Goal: Transaction & Acquisition: Purchase product/service

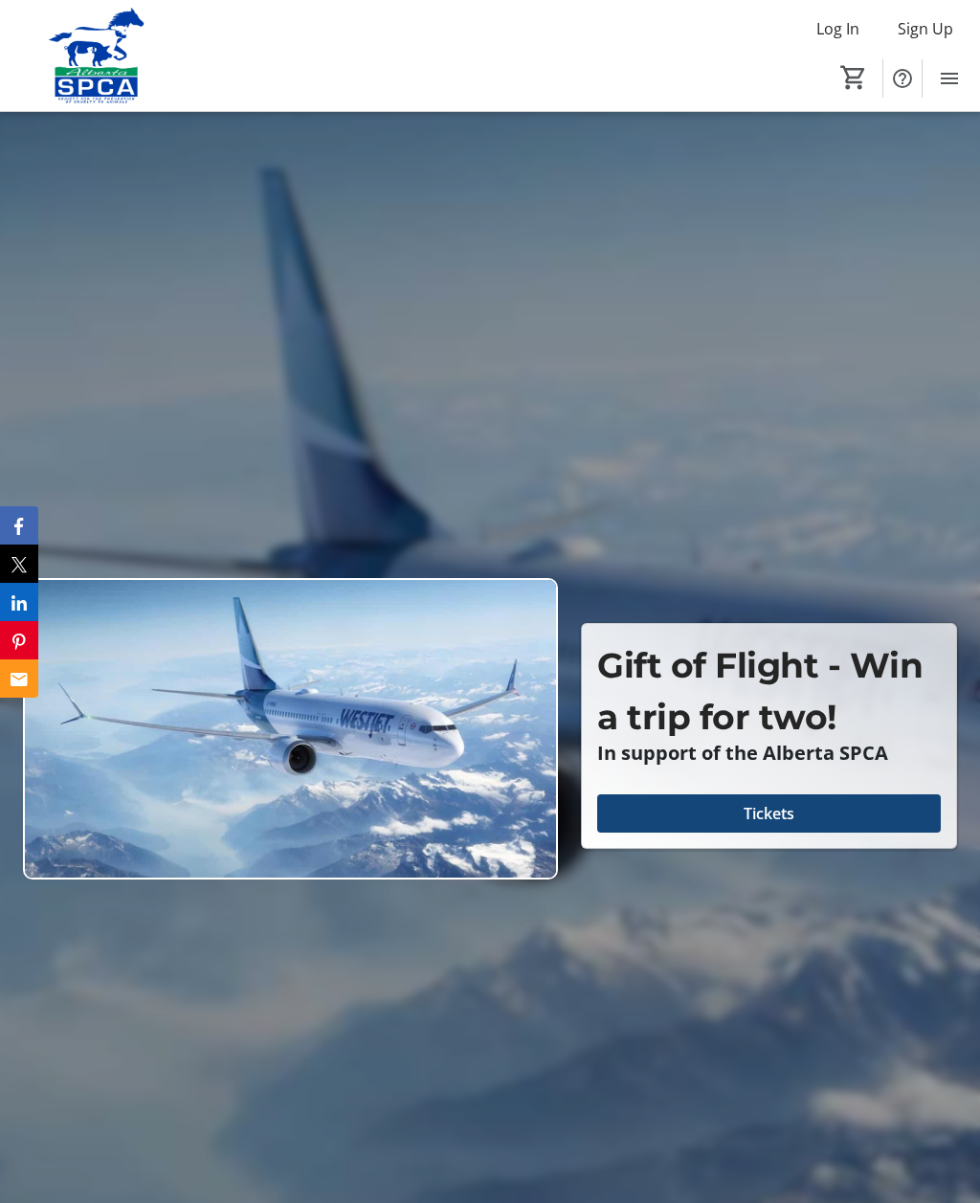
click at [784, 836] on span at bounding box center [768, 813] width 343 height 46
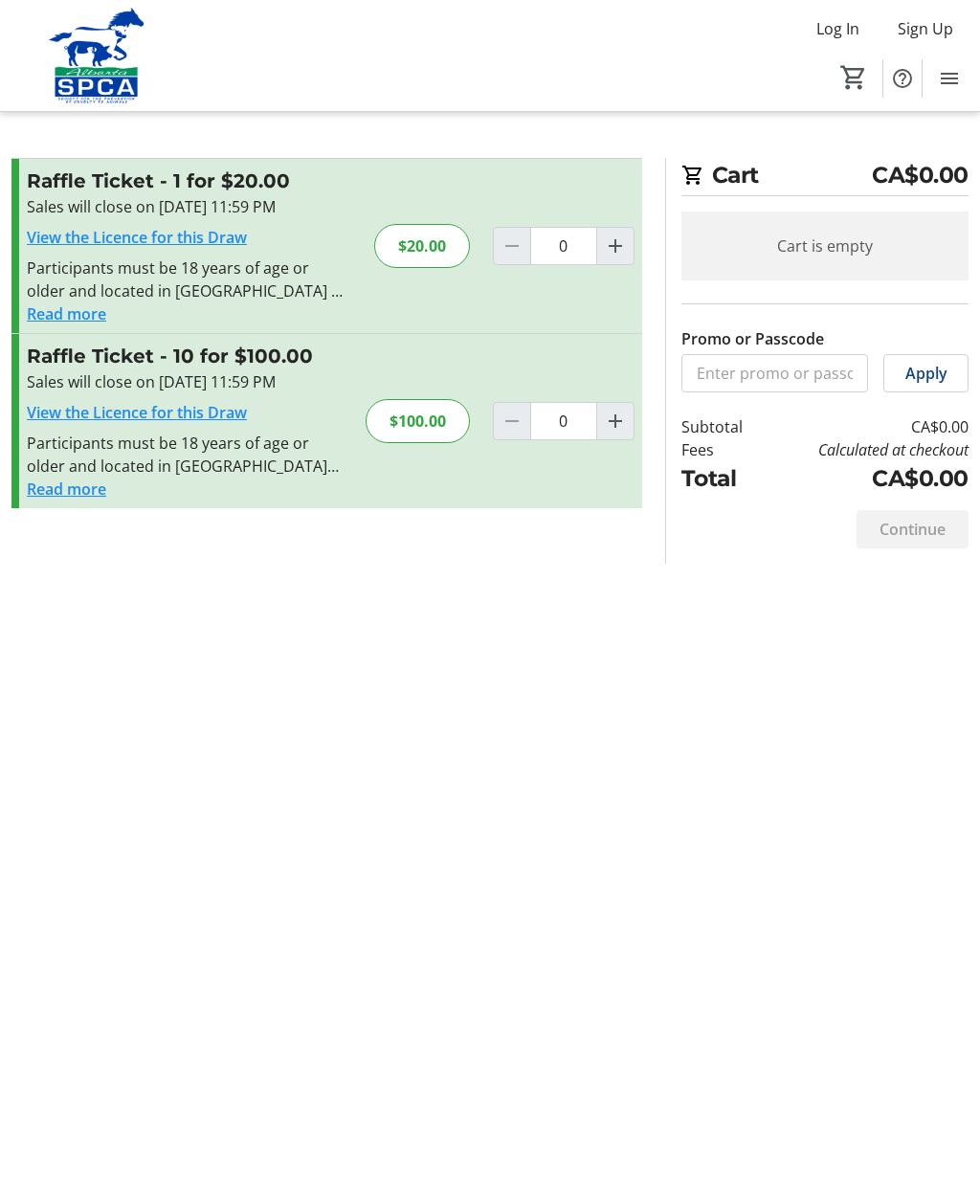
click at [84, 305] on button "Read more" at bounding box center [66, 313] width 79 height 23
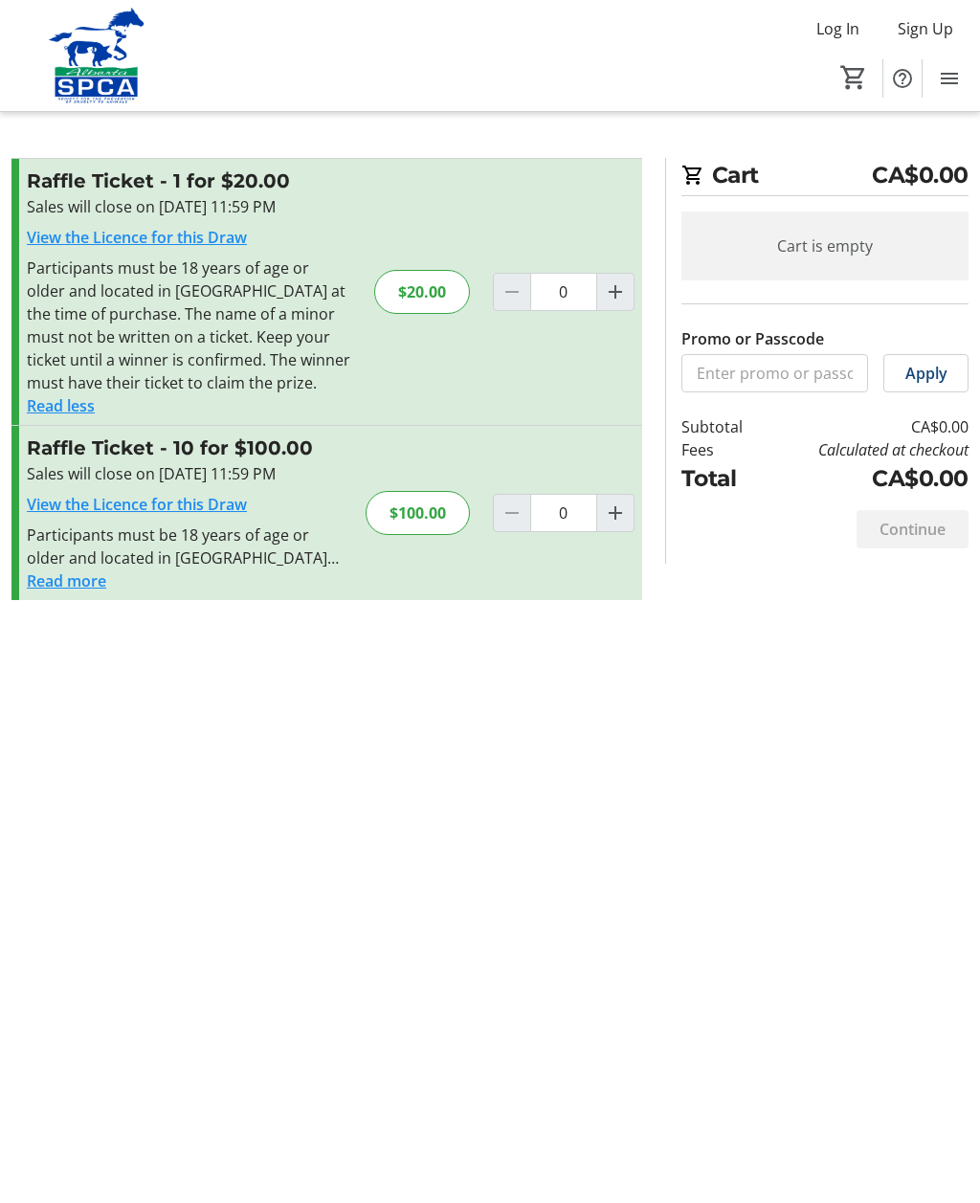
click at [100, 569] on button "Read more" at bounding box center [66, 580] width 79 height 23
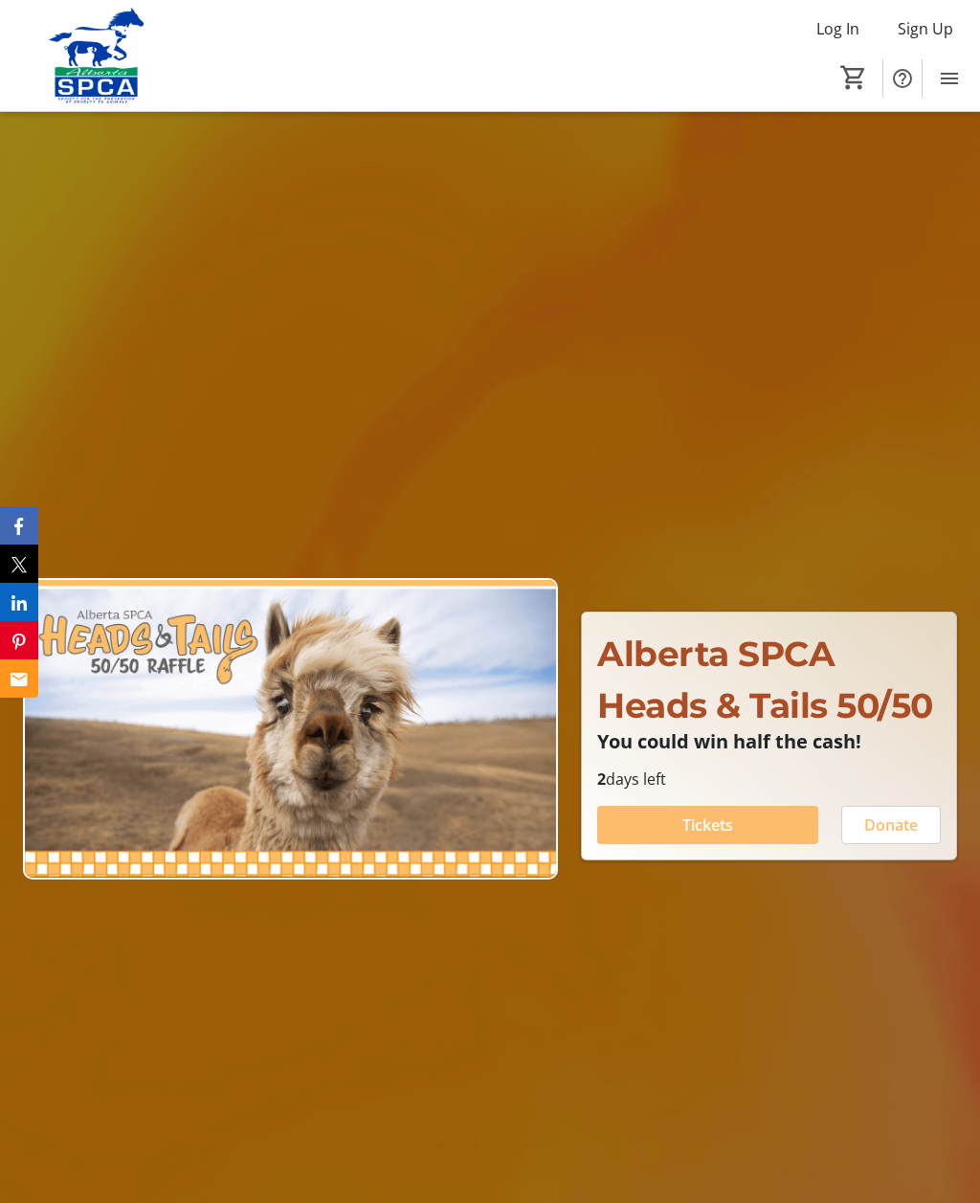
click at [723, 836] on span "Tickets" at bounding box center [707, 824] width 51 height 23
click at [738, 848] on span at bounding box center [707, 825] width 221 height 46
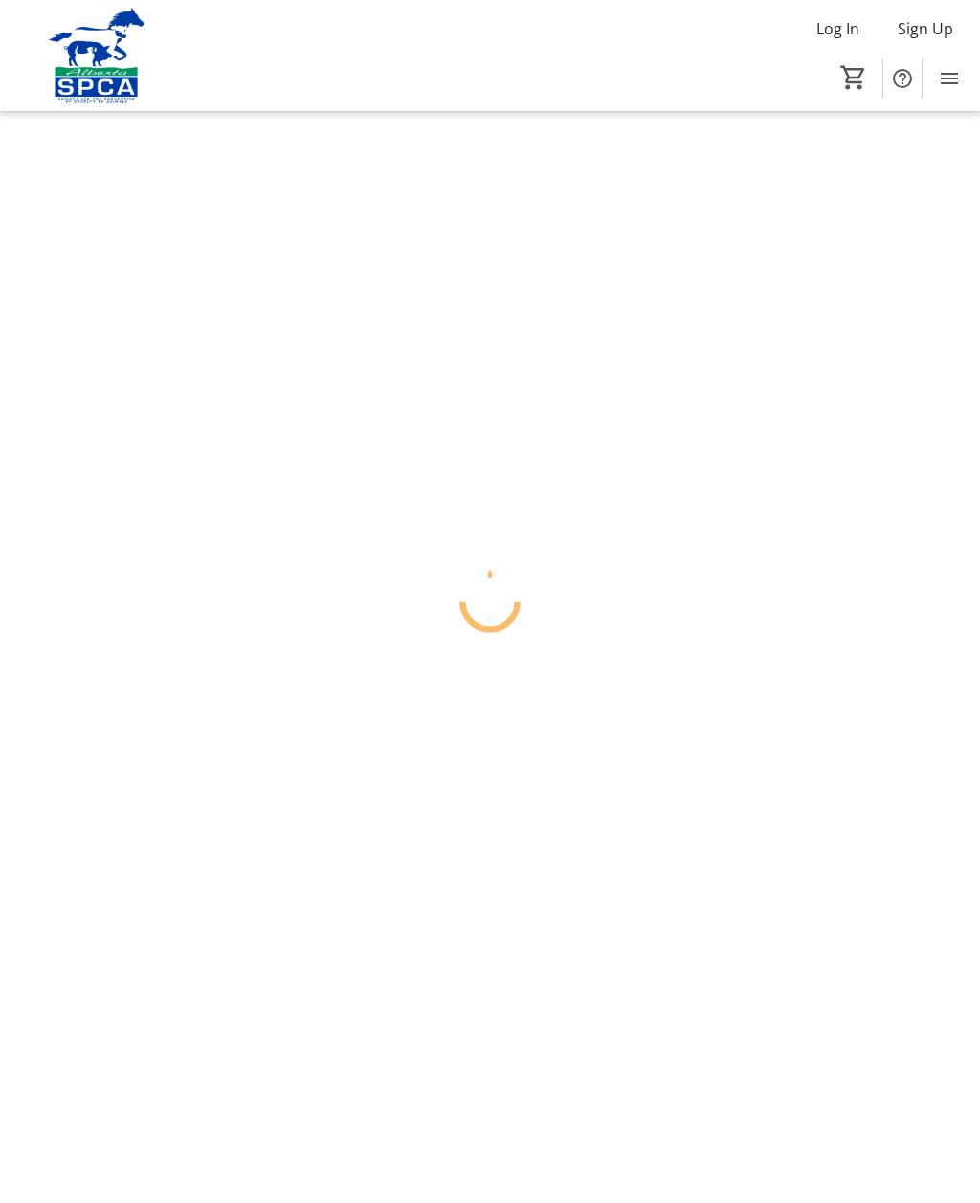
click at [751, 842] on div at bounding box center [490, 601] width 980 height 1203
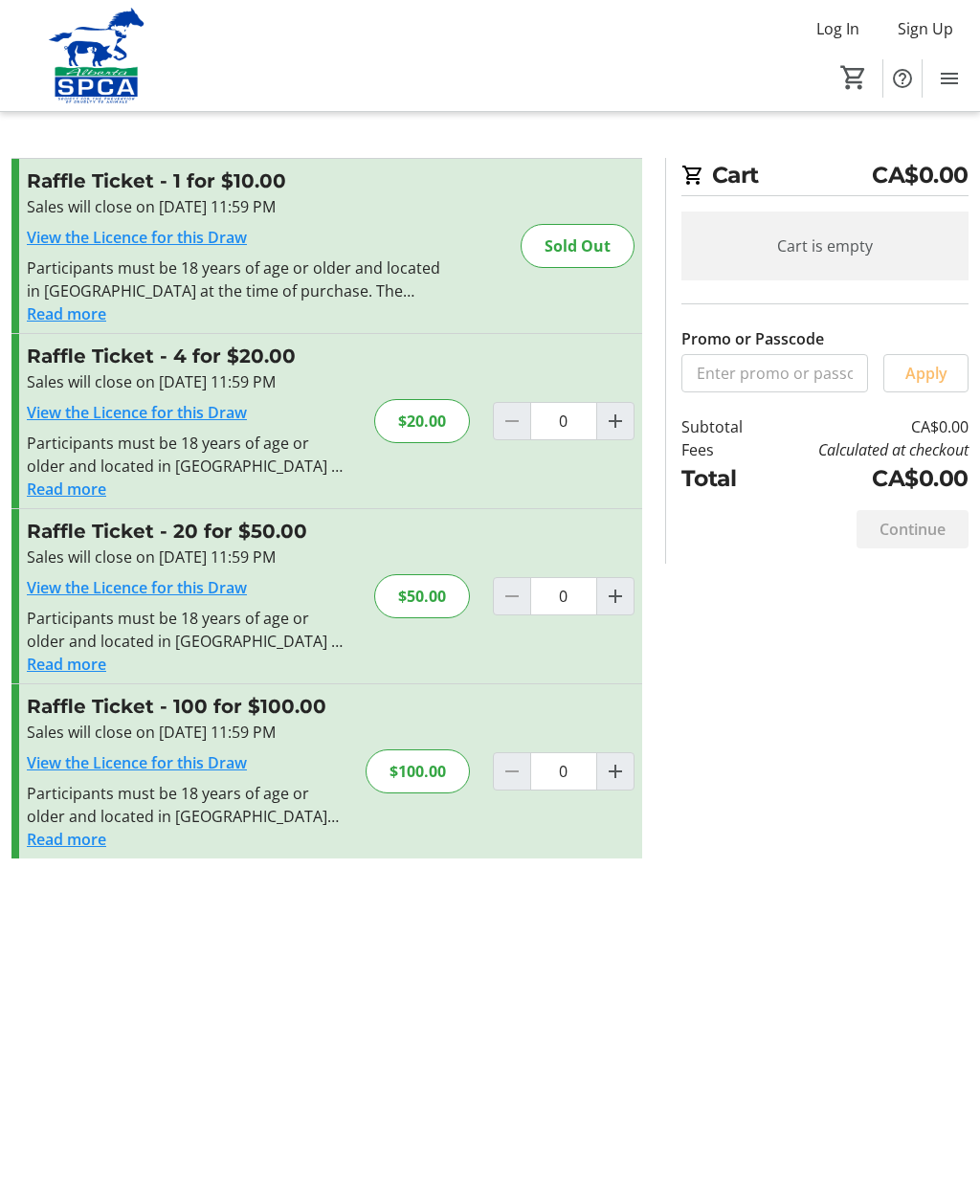
click at [622, 431] on span "Increment by one" at bounding box center [615, 421] width 36 height 36
type input "1"
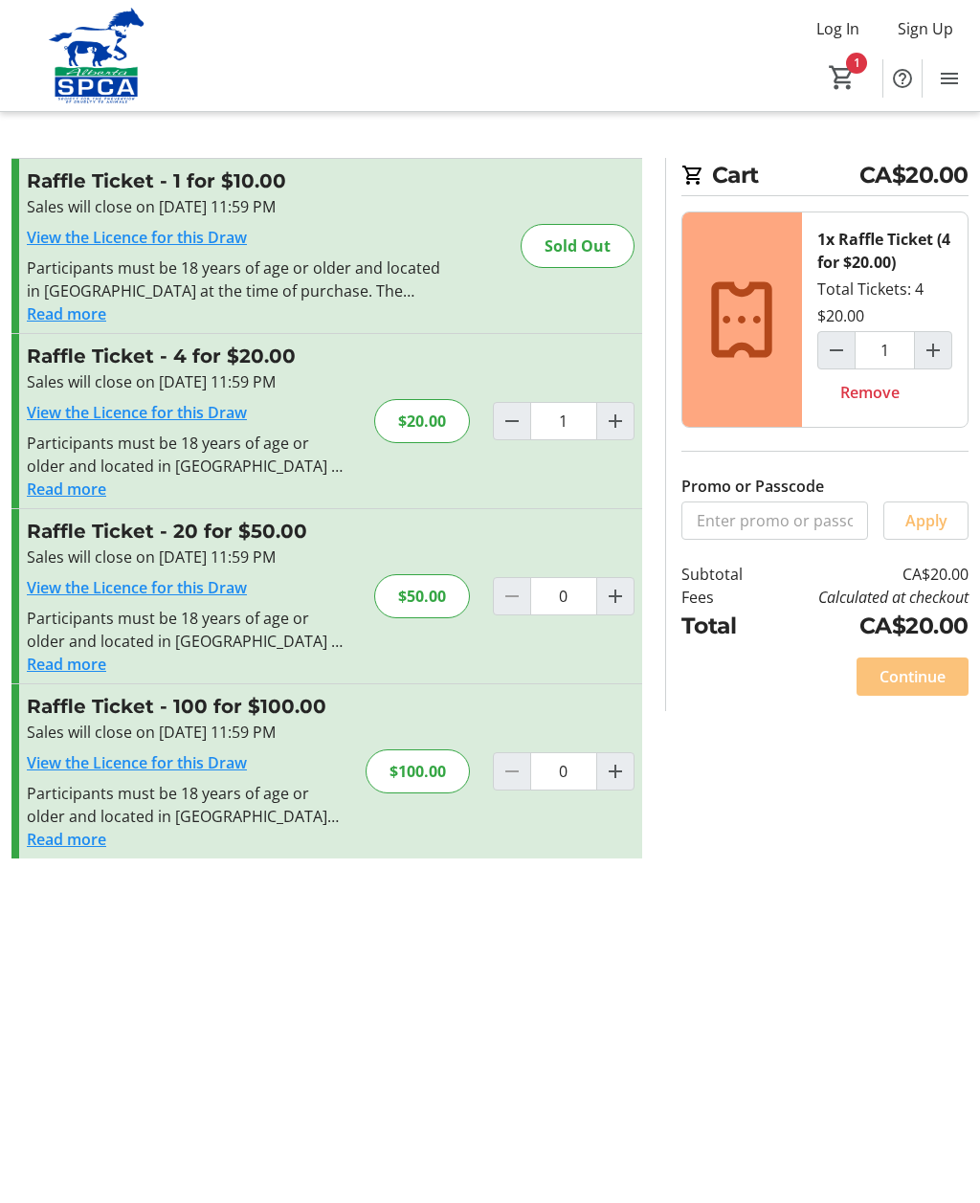
click at [934, 679] on span "Continue" at bounding box center [912, 676] width 66 height 23
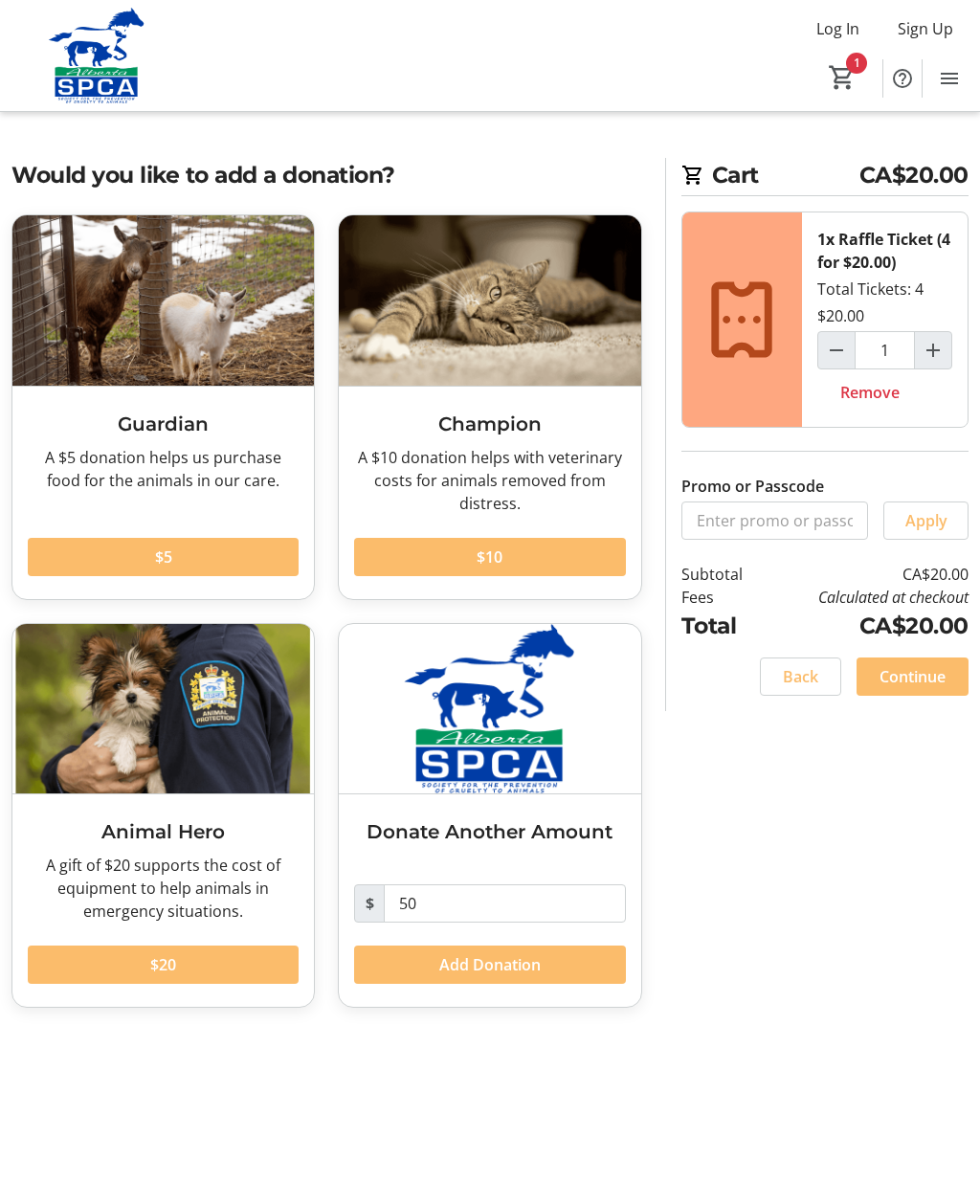
click at [938, 680] on span "Continue" at bounding box center [912, 676] width 66 height 23
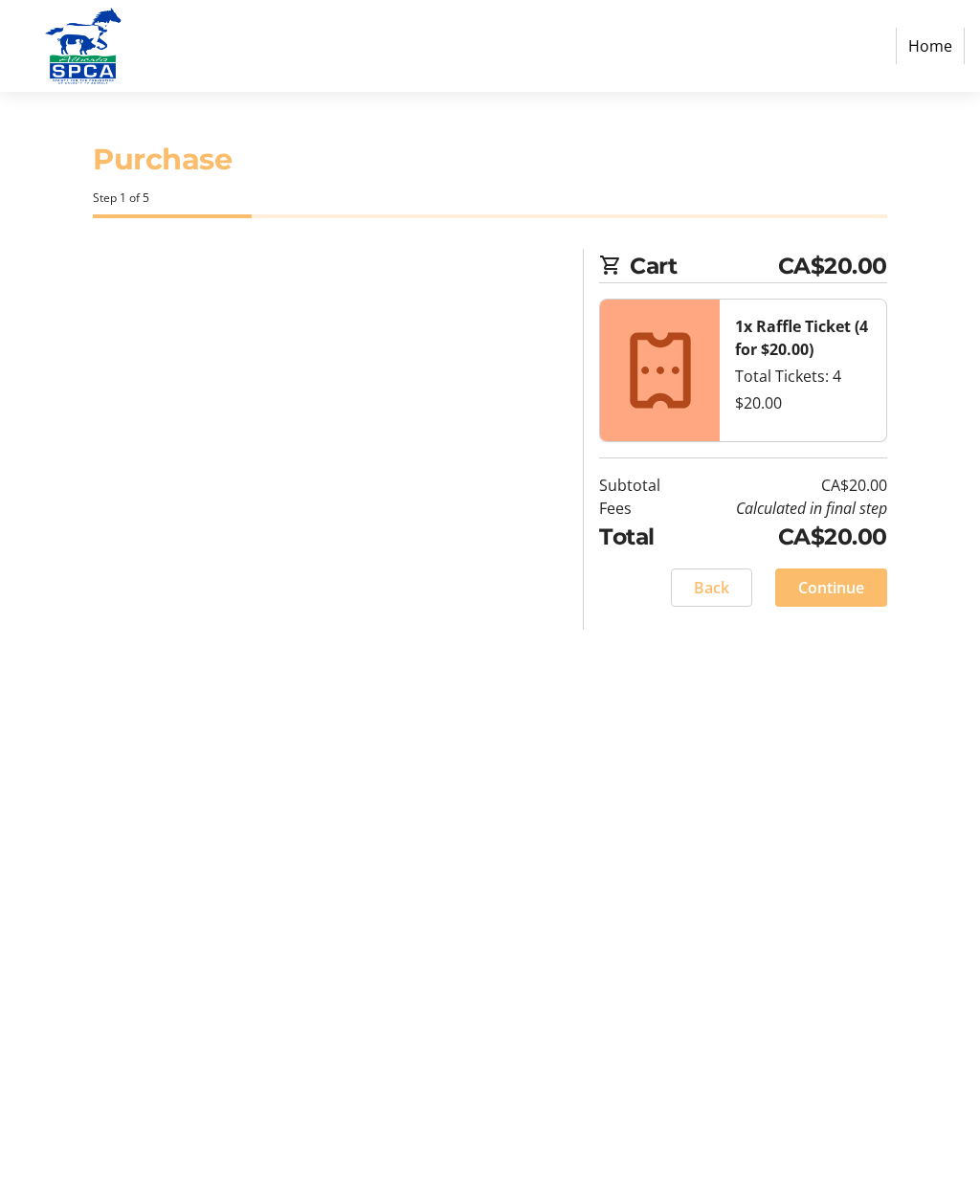
select select "CA"
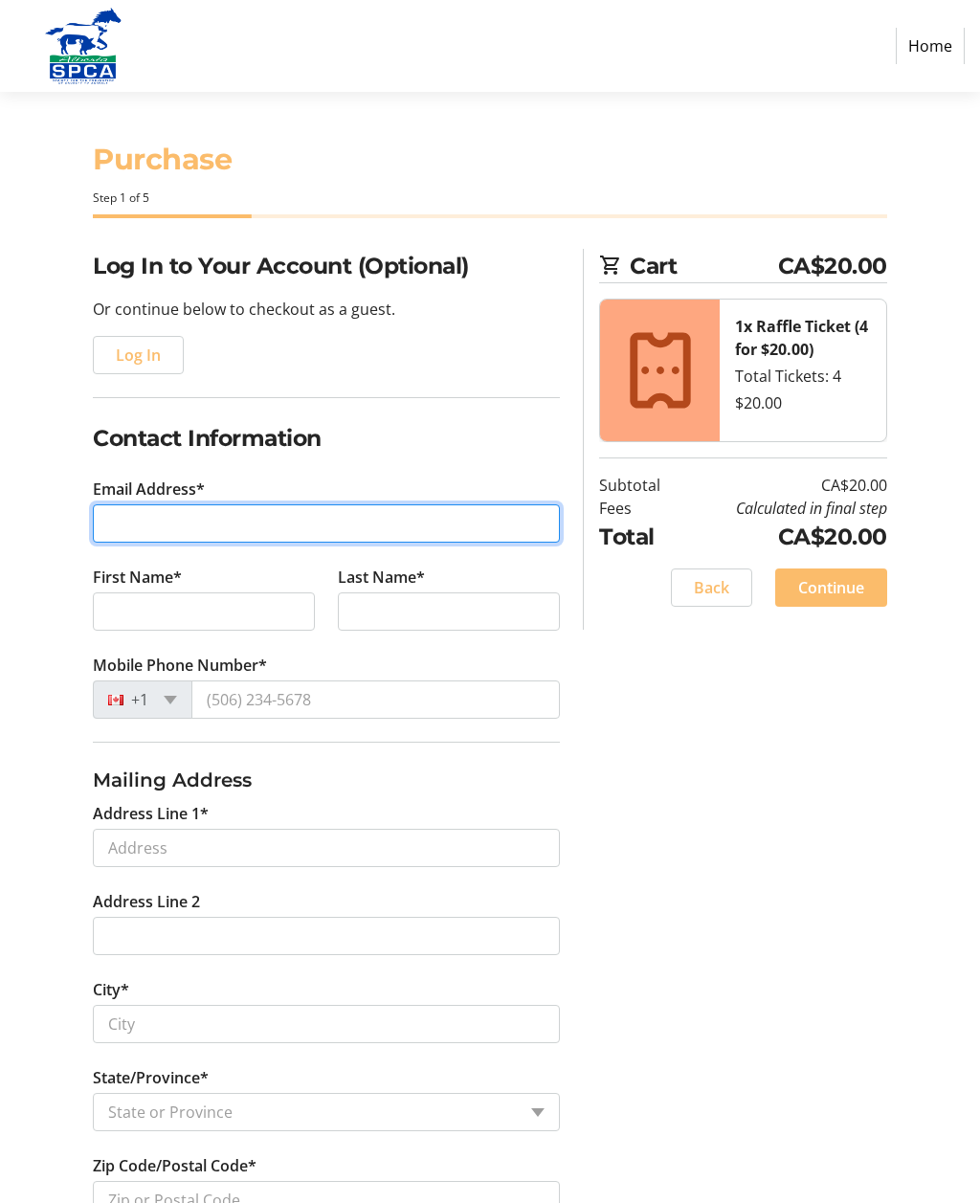
click at [170, 531] on input "Email Address*" at bounding box center [326, 523] width 467 height 38
type input "[EMAIL_ADDRESS][DOMAIN_NAME]"
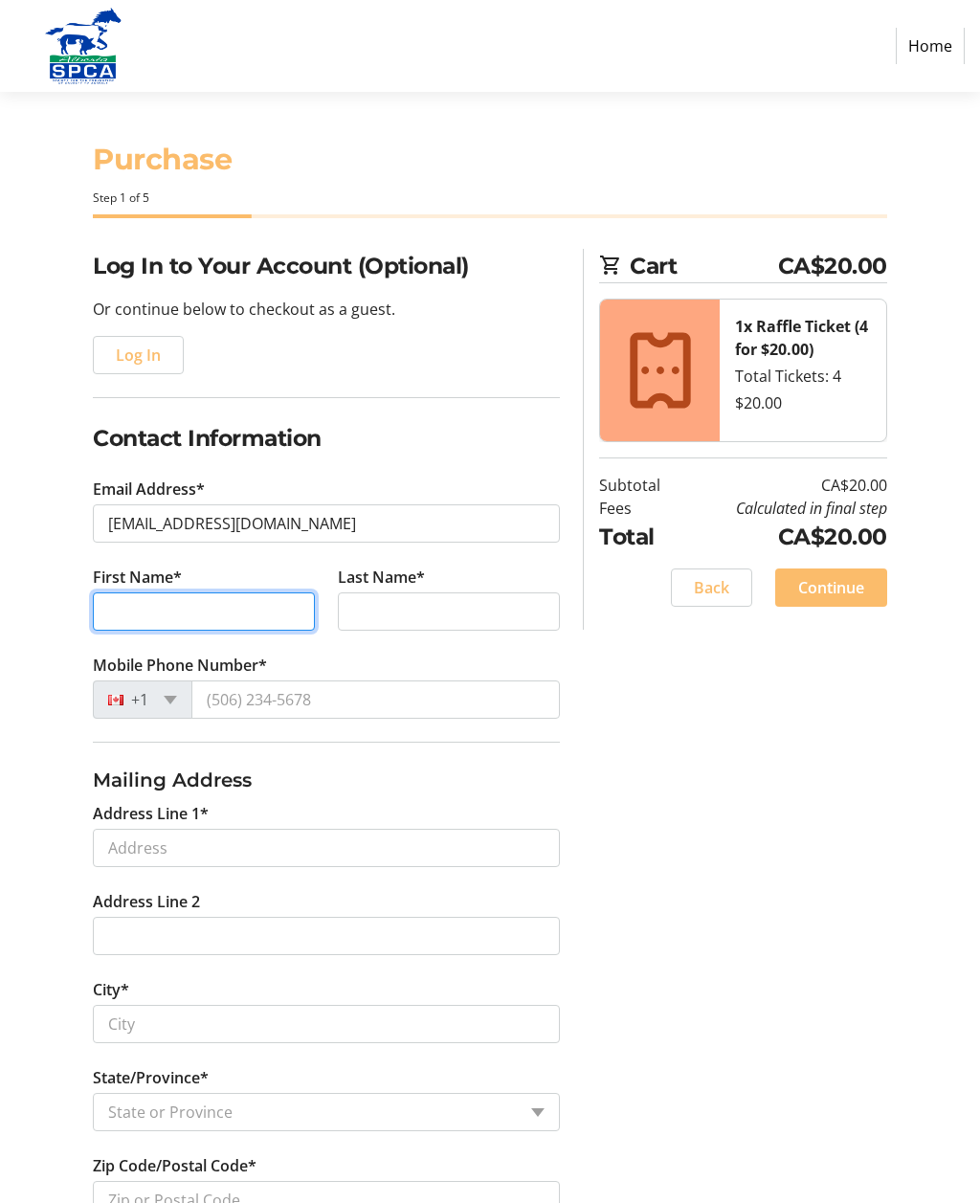
click at [168, 618] on input "First Name*" at bounding box center [204, 611] width 222 height 38
type input "[PERSON_NAME]"
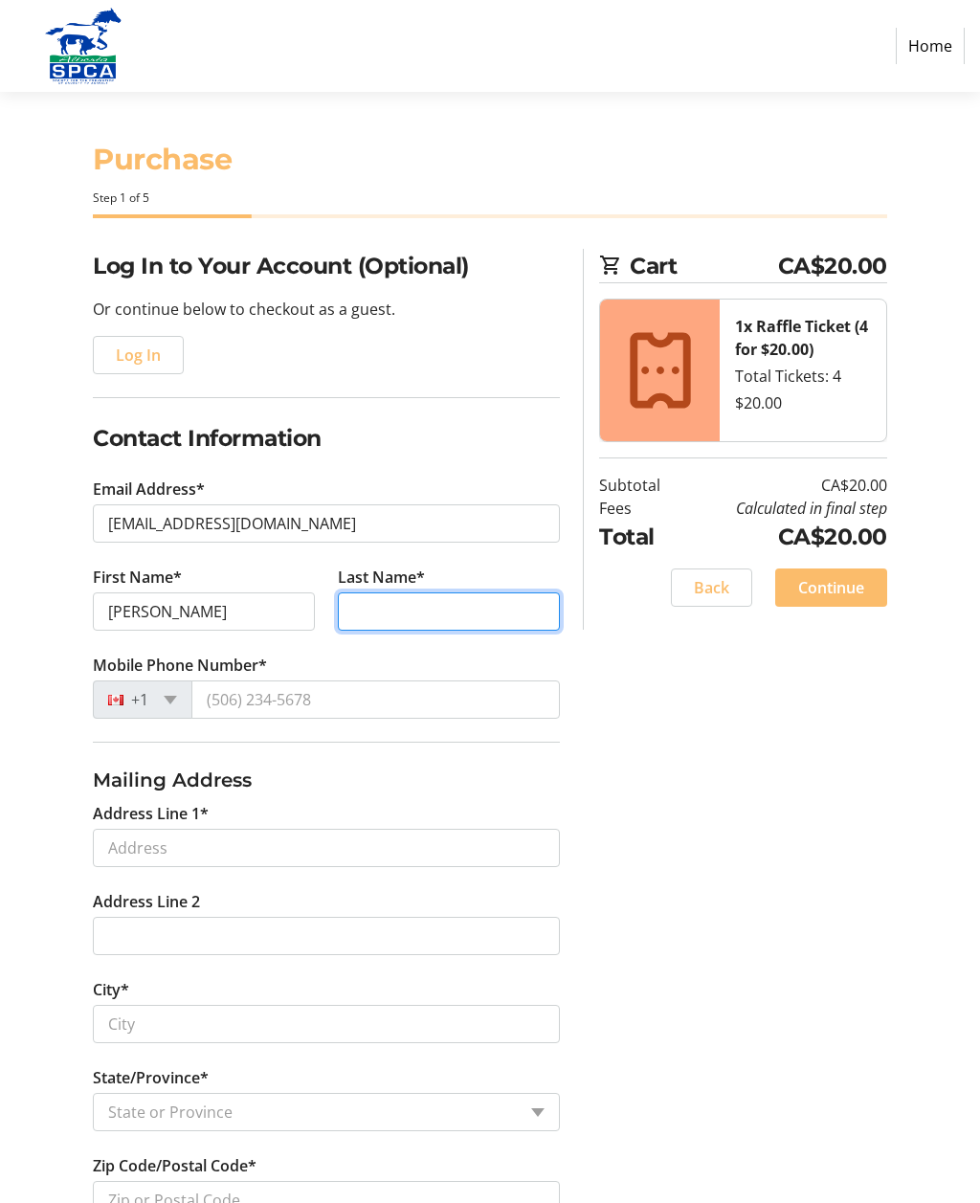
click at [447, 617] on input "Last Name*" at bounding box center [449, 611] width 222 height 38
type input "Hill"
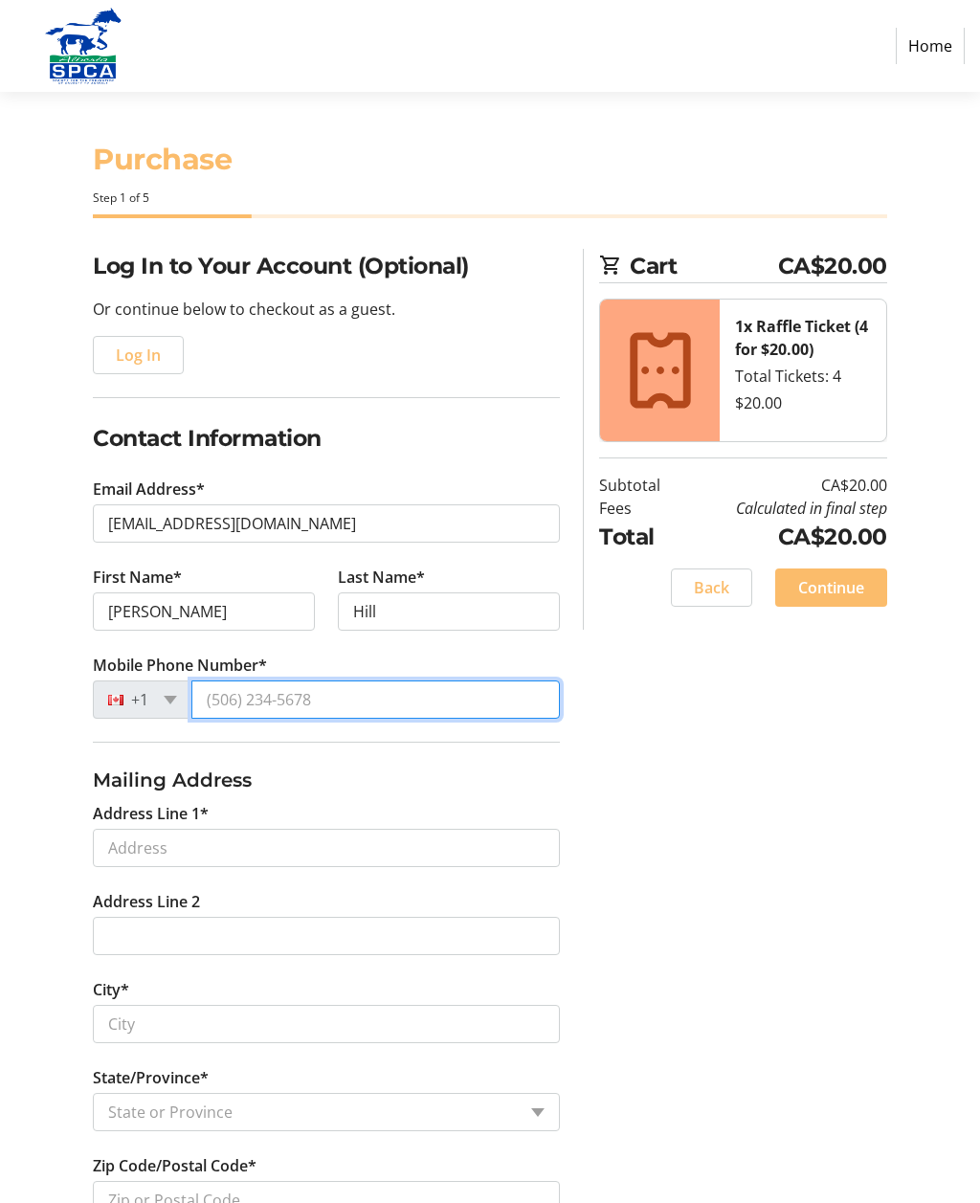
click at [399, 695] on input "Mobile Phone Number*" at bounding box center [375, 699] width 368 height 38
type input "[PHONE_NUMBER]"
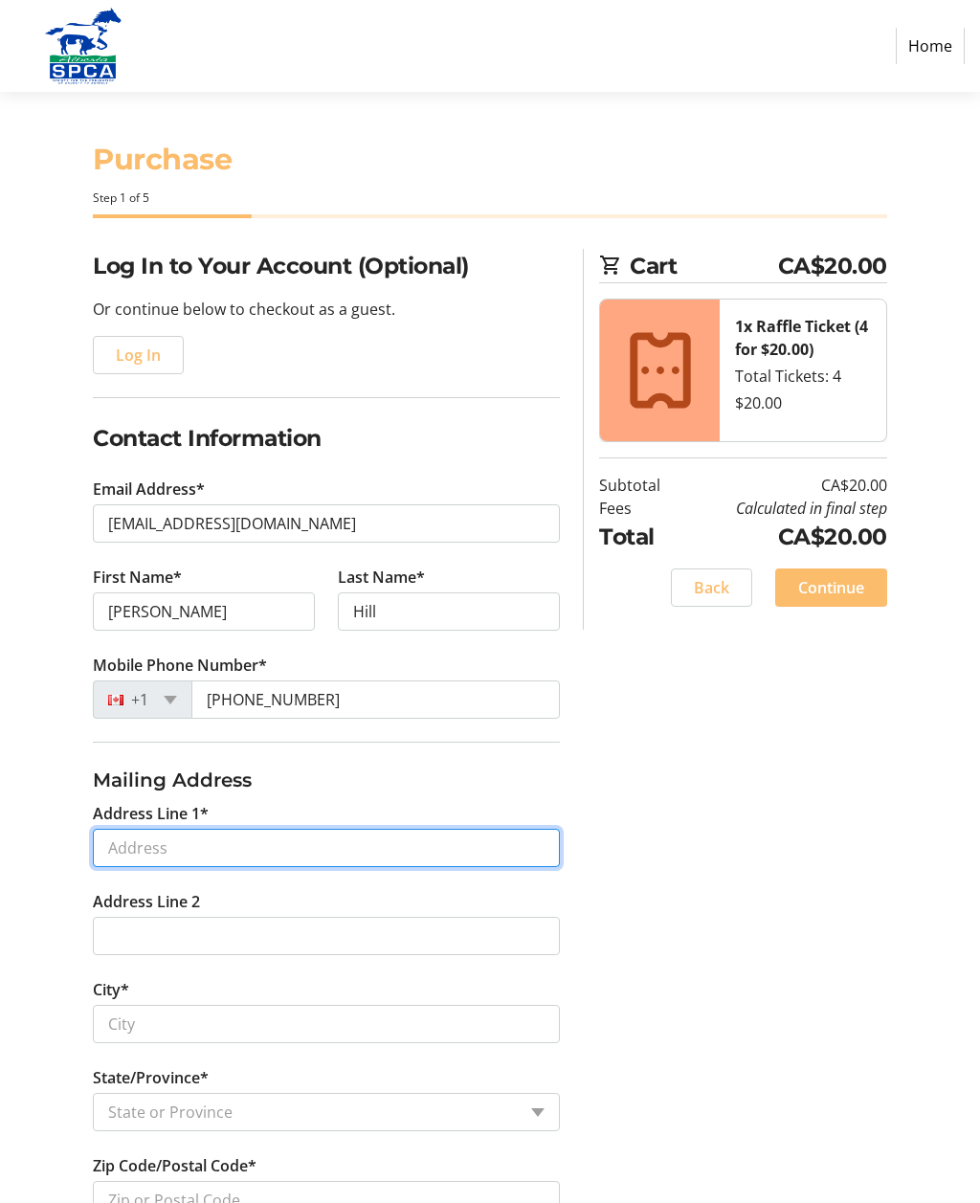
click at [269, 841] on input "Address Line 1*" at bounding box center [326, 847] width 467 height 38
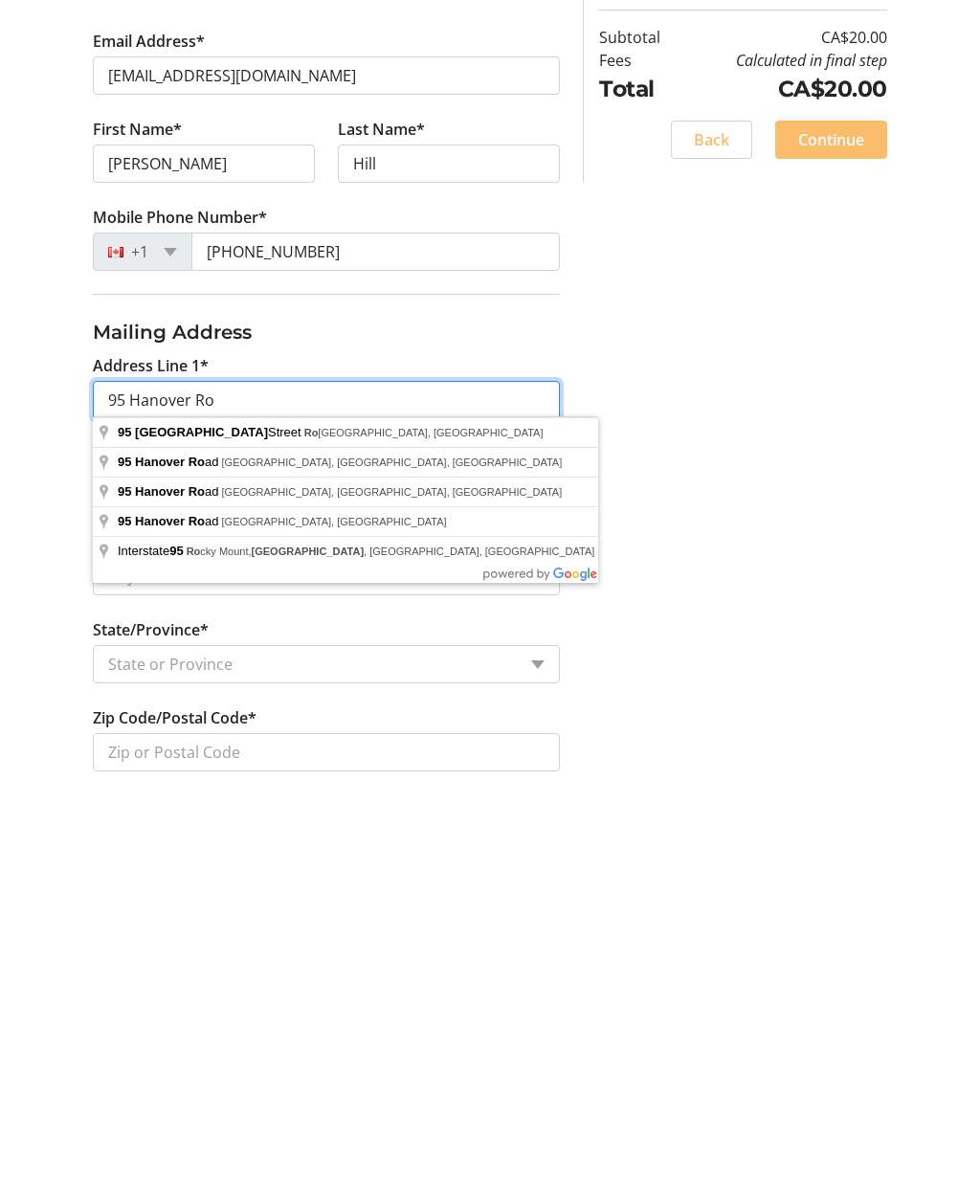
type input "[STREET_ADDRESS]"
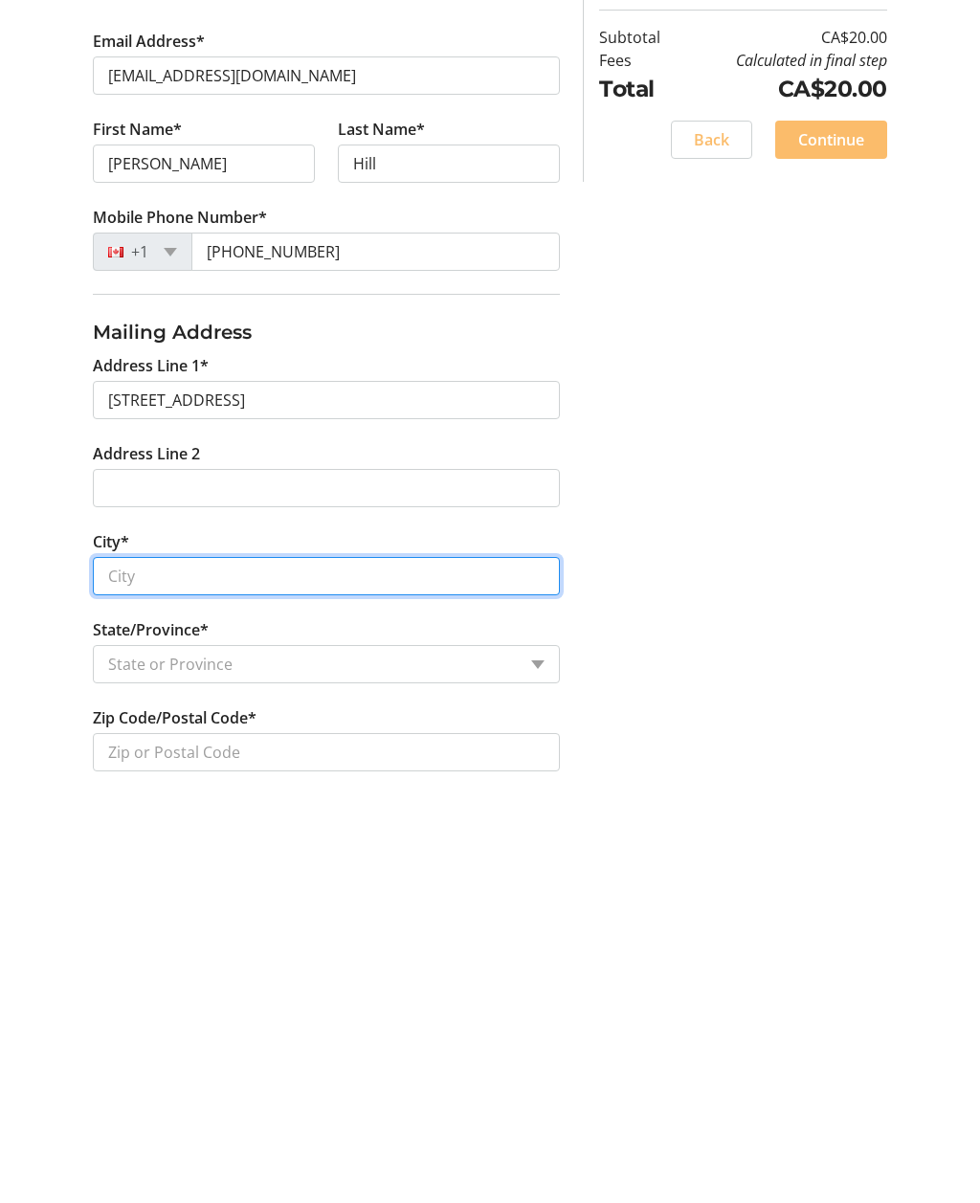
click at [336, 965] on input "City*" at bounding box center [326, 984] width 467 height 38
type input "[GEOGRAPHIC_DATA]"
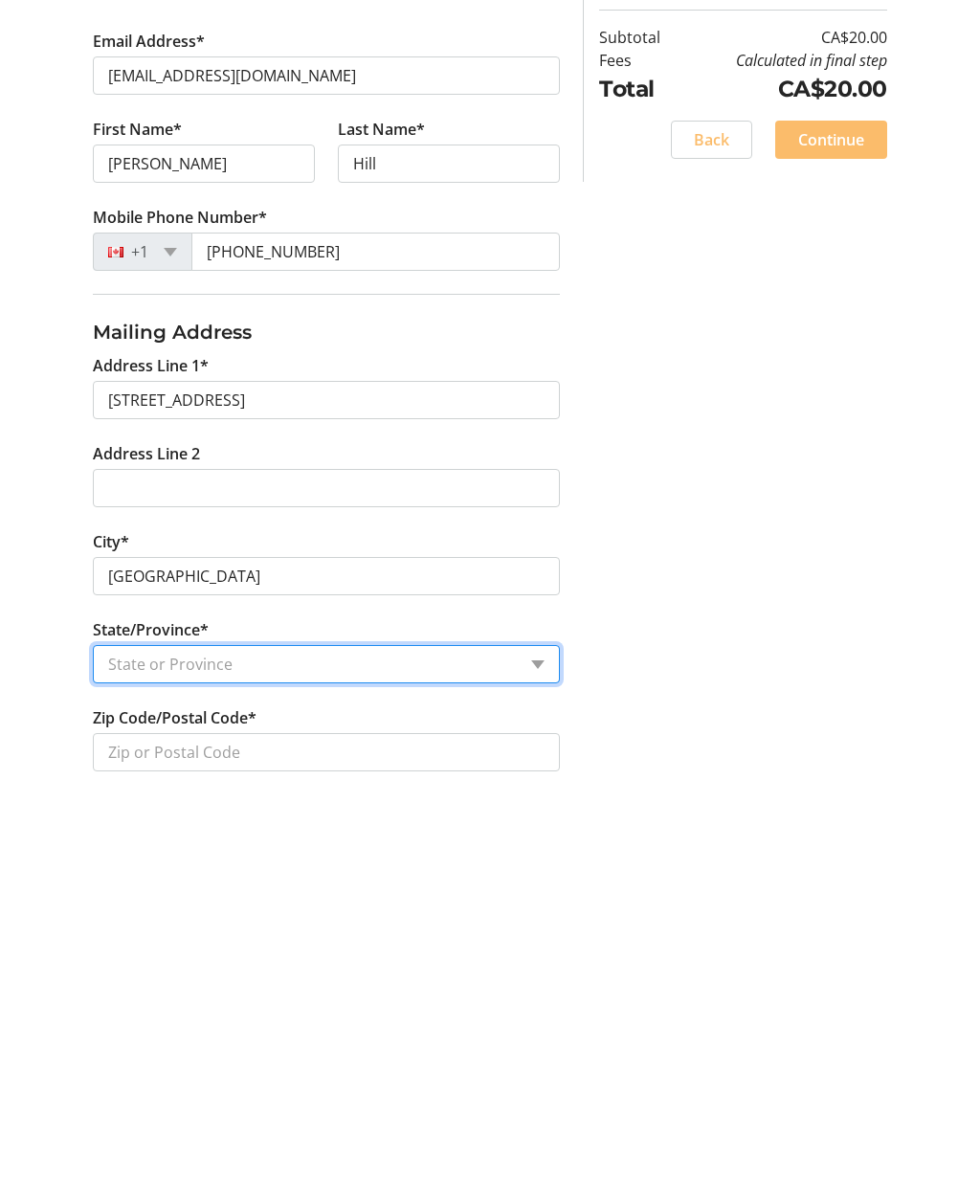
click at [555, 1053] on select "State or Province State or Province [GEOGRAPHIC_DATA] [GEOGRAPHIC_DATA] [GEOGRA…" at bounding box center [326, 1072] width 467 height 38
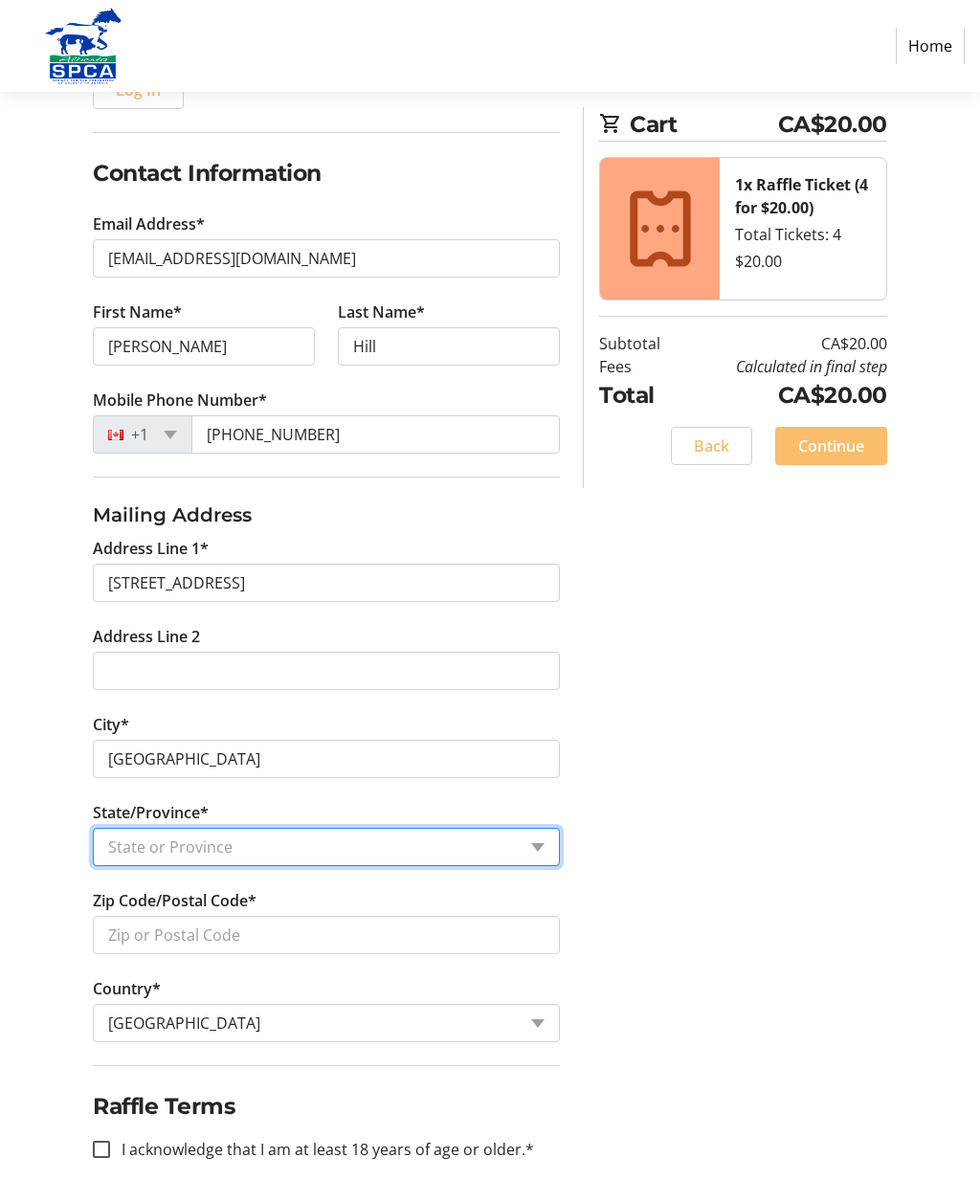
select select "AB"
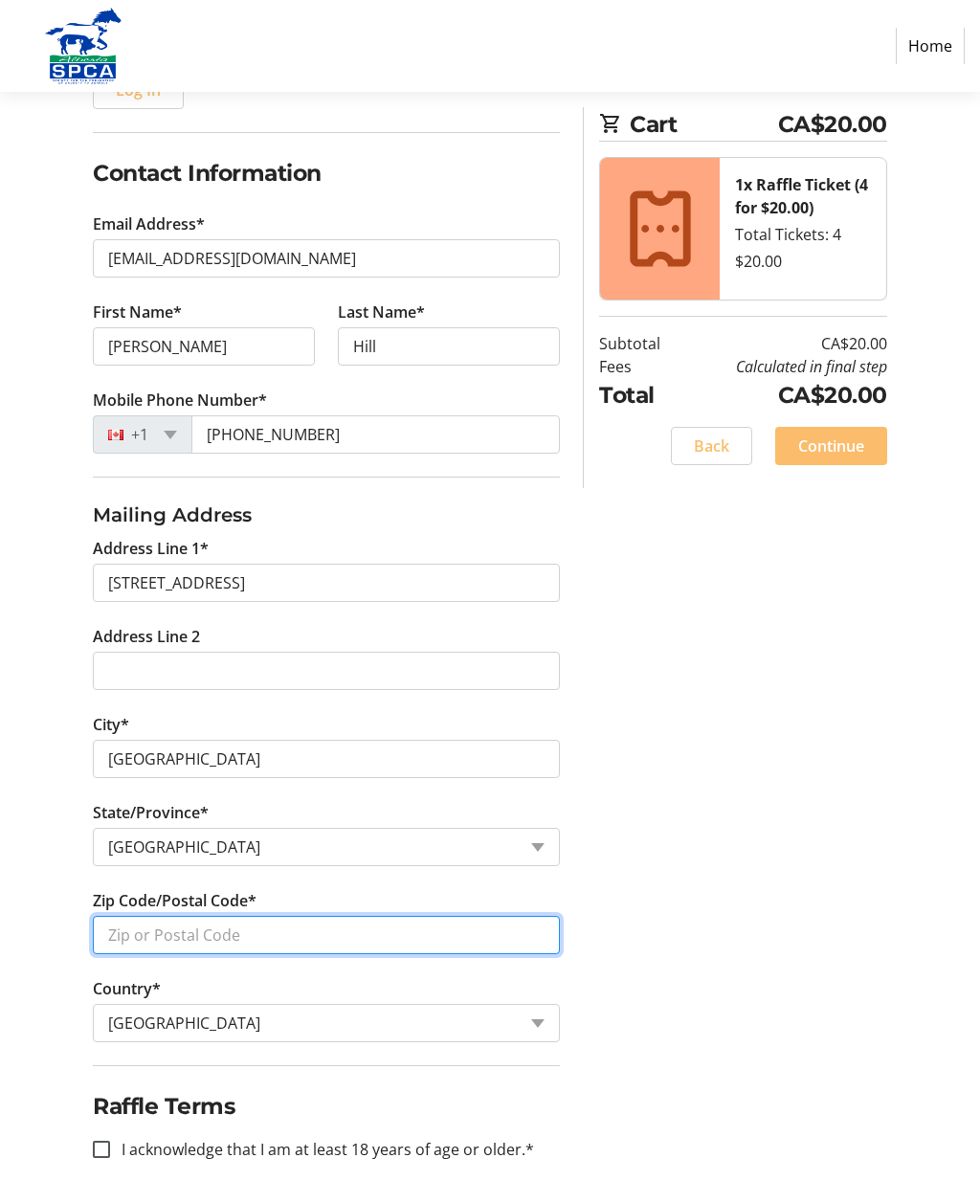
click at [229, 941] on input "Zip Code/Postal Code*" at bounding box center [326, 935] width 467 height 38
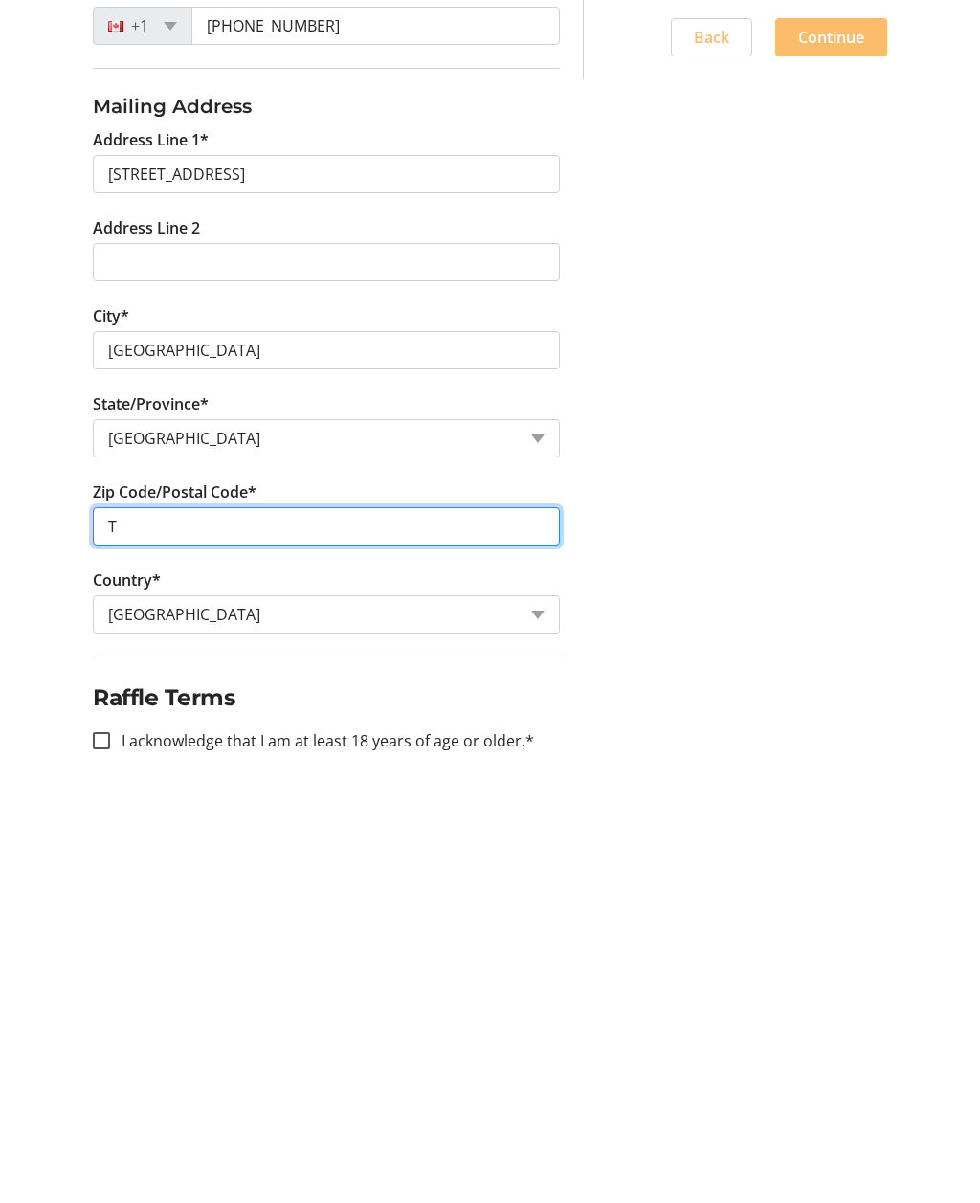
type input "T2V 3J6"
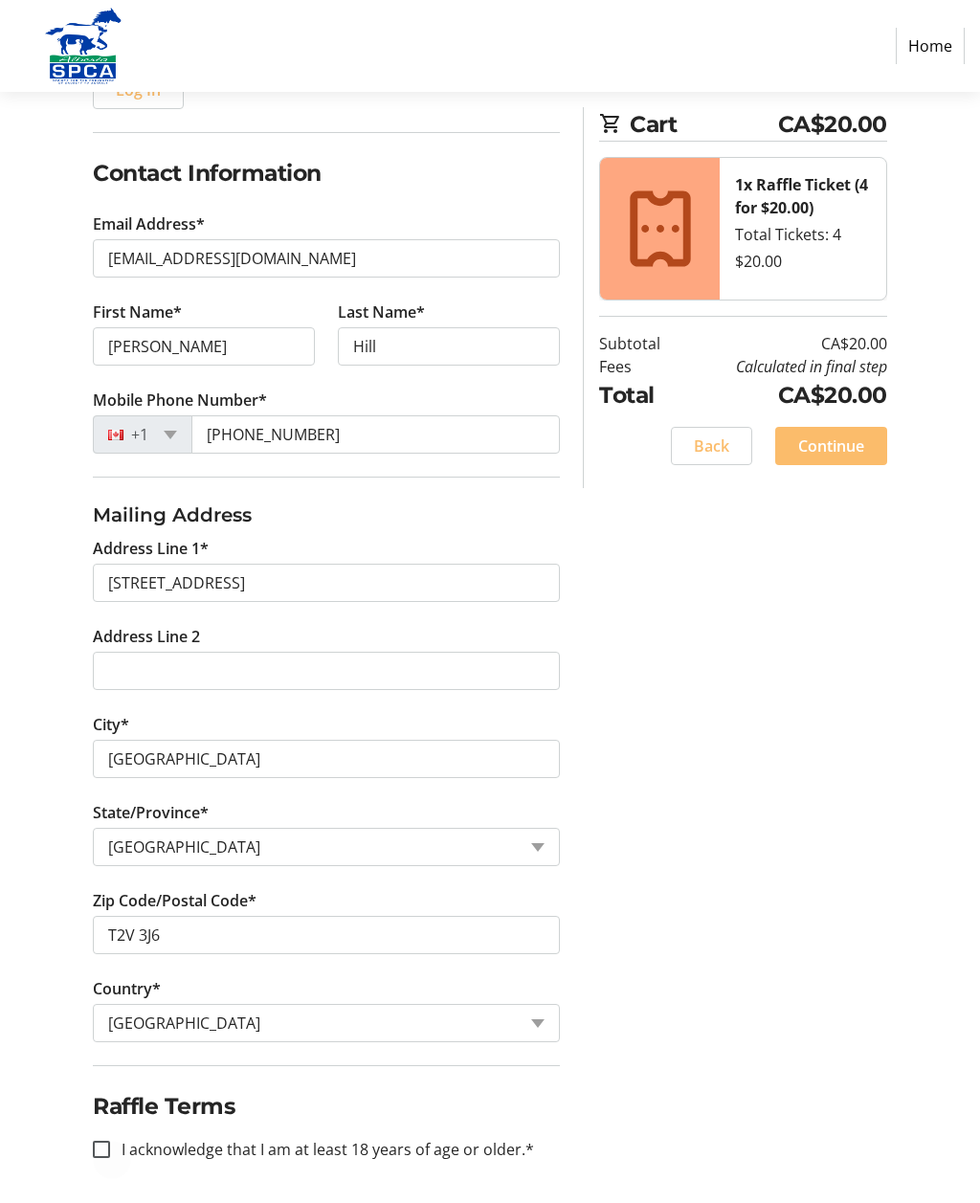
click at [118, 1162] on div at bounding box center [101, 1149] width 46 height 46
checkbox input "true"
click at [845, 461] on span at bounding box center [831, 446] width 112 height 46
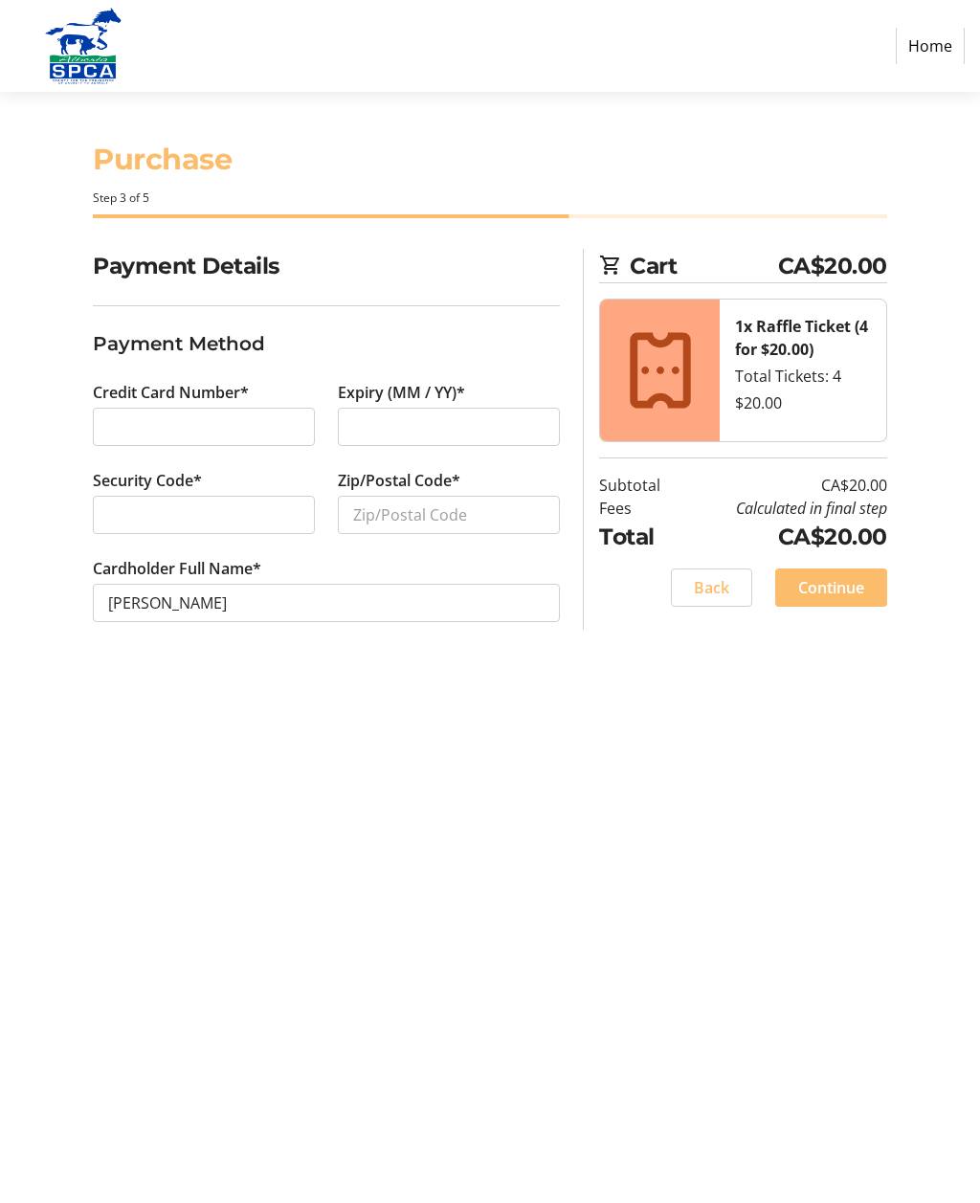
click at [979, 1190] on div "Purchase Step 3 of 5 Cart CA$20.00 1x Raffle Ticket (4 for $20.00) Total Ticket…" at bounding box center [490, 647] width 980 height 1111
click at [439, 525] on input "Zip/Postal Code*" at bounding box center [449, 515] width 222 height 38
type input "T2V 3J6"
click at [544, 726] on div "Purchase Step 3 of 5 Cart CA$20.00 1x Raffle Ticket (4 for $20.00) Total Ticket…" at bounding box center [490, 647] width 980 height 1111
click at [840, 601] on span at bounding box center [831, 587] width 112 height 46
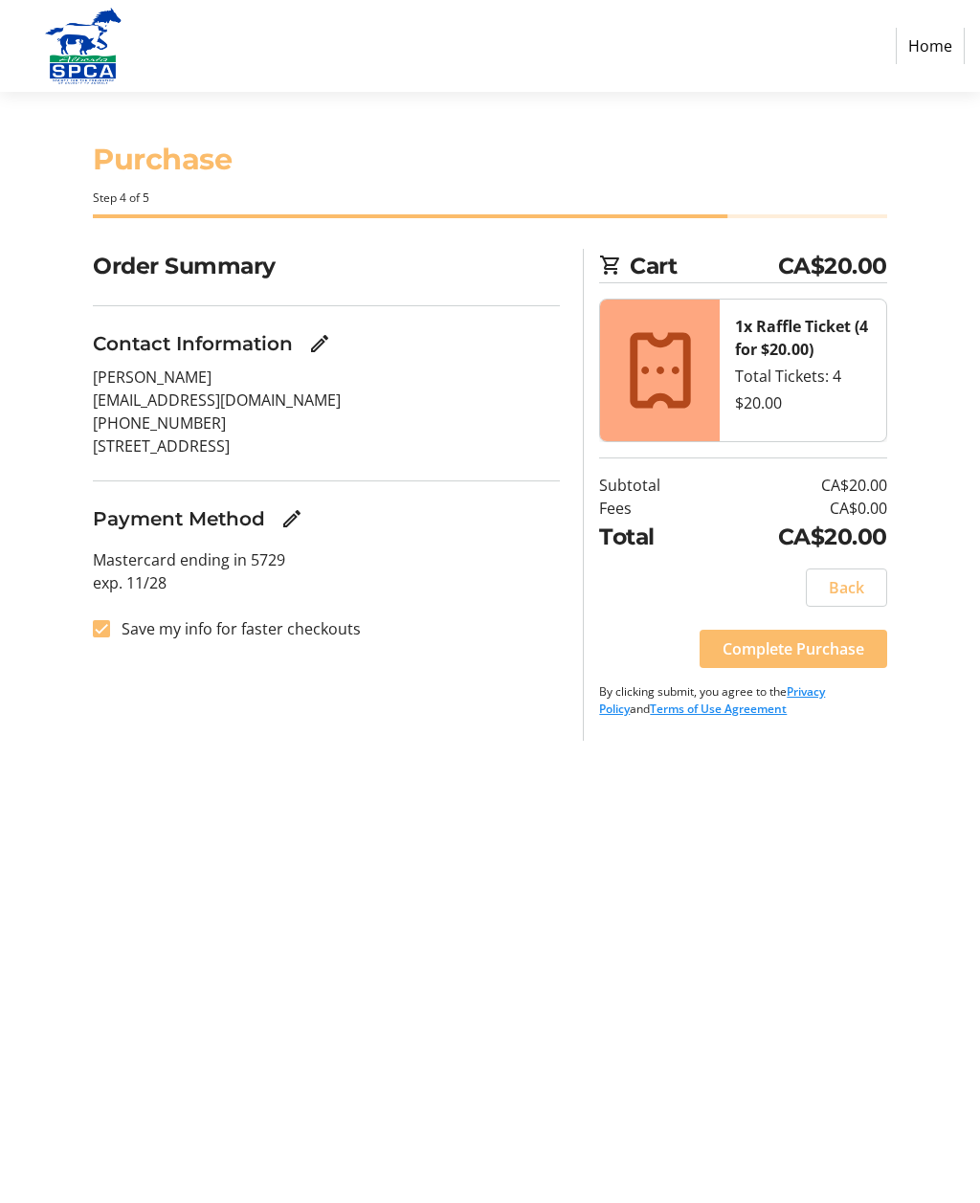
click at [776, 663] on span at bounding box center [793, 649] width 188 height 46
